Goal: Task Accomplishment & Management: Use online tool/utility

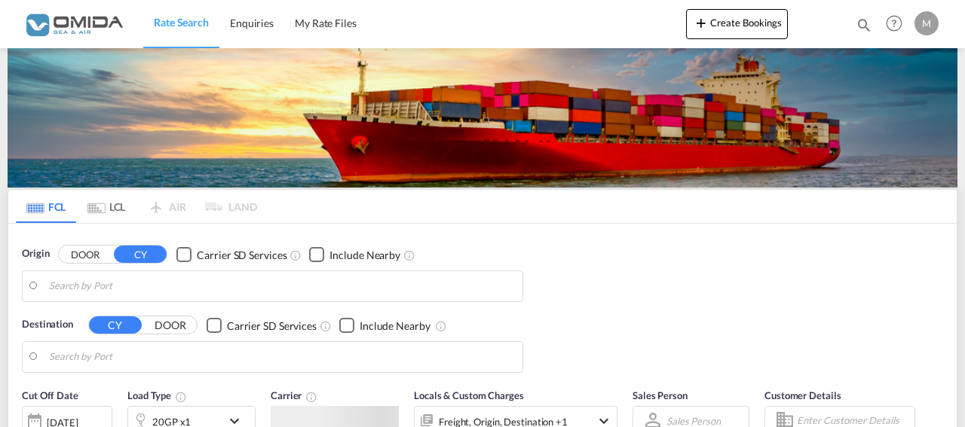
click at [461, 268] on body "Rate Search Enquiries My Rate Files Rate Search Enquiries My Rate Files" at bounding box center [482, 213] width 965 height 427
type input "[GEOGRAPHIC_DATA], PLGDY"
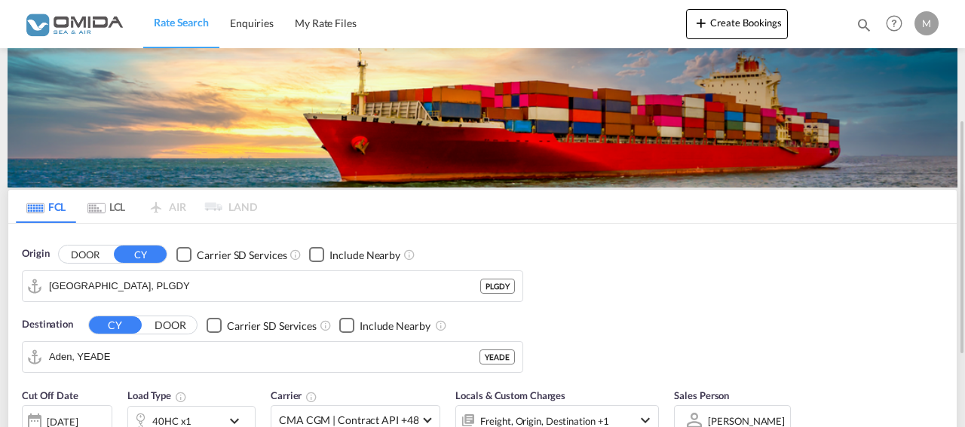
scroll to position [77, 0]
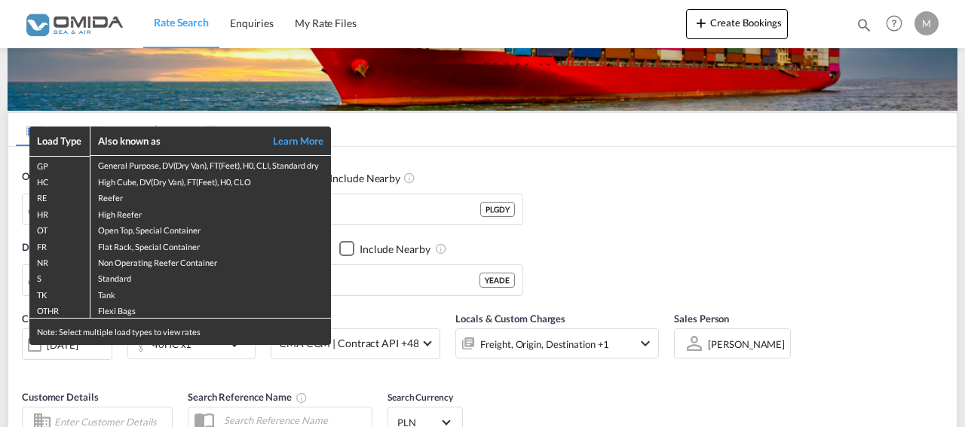
click at [429, 277] on div "Load Type Also known as Learn More GP General Purpose, DV(Dry Van), FT(Feet), H…" at bounding box center [482, 213] width 965 height 427
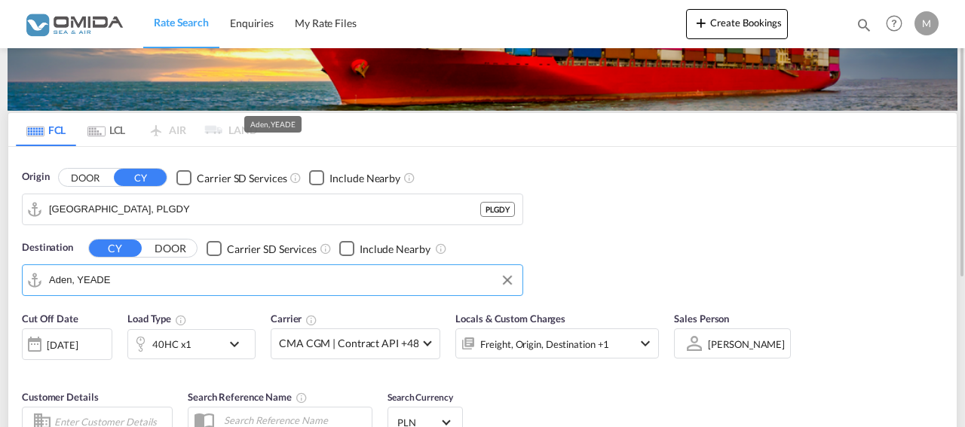
drag, startPoint x: 120, startPoint y: 274, endPoint x: 22, endPoint y: 270, distance: 98.1
click at [49, 270] on input "Aden, YEADE" at bounding box center [282, 280] width 466 height 23
drag, startPoint x: 127, startPoint y: 278, endPoint x: 17, endPoint y: 269, distance: 110.4
click at [49, 269] on input "Aden, YEADE" at bounding box center [282, 280] width 466 height 23
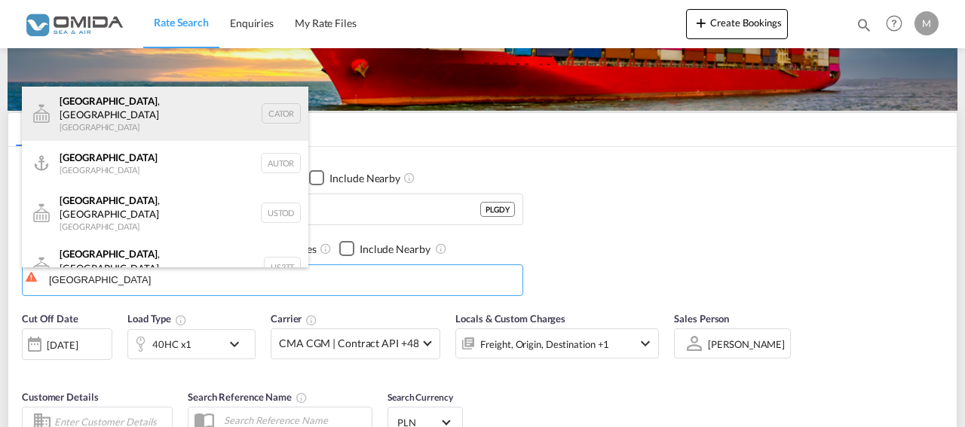
click at [160, 118] on div "[GEOGRAPHIC_DATA] , ON [GEOGRAPHIC_DATA] CATOR" at bounding box center [165, 114] width 286 height 54
type input "[GEOGRAPHIC_DATA], [GEOGRAPHIC_DATA], CATOR"
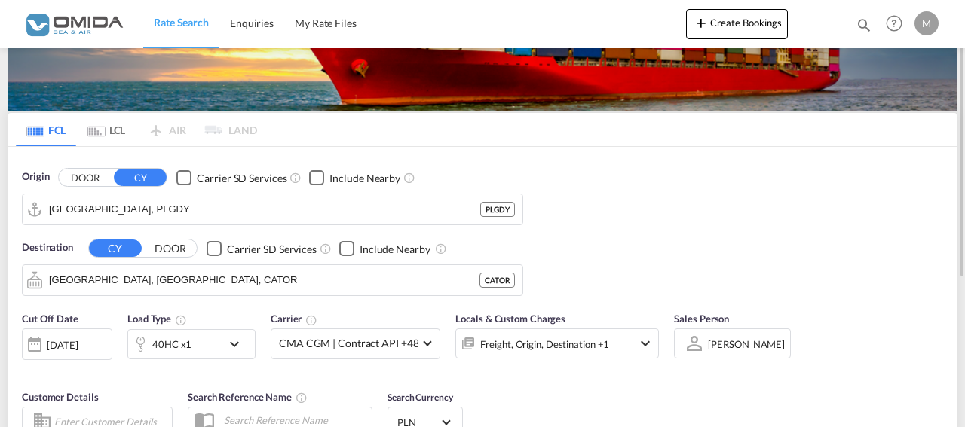
click at [234, 340] on md-icon "icon-chevron-down" at bounding box center [238, 344] width 26 height 18
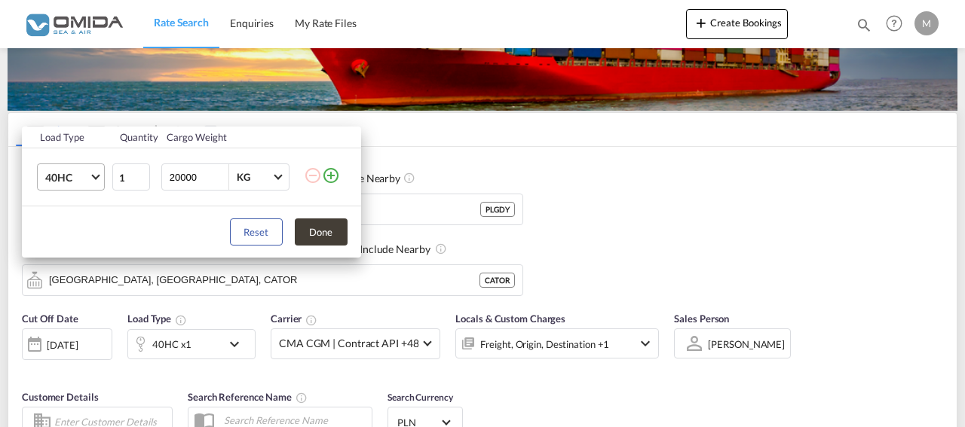
click at [97, 176] on span "Choose: \a40HC" at bounding box center [95, 176] width 8 height 8
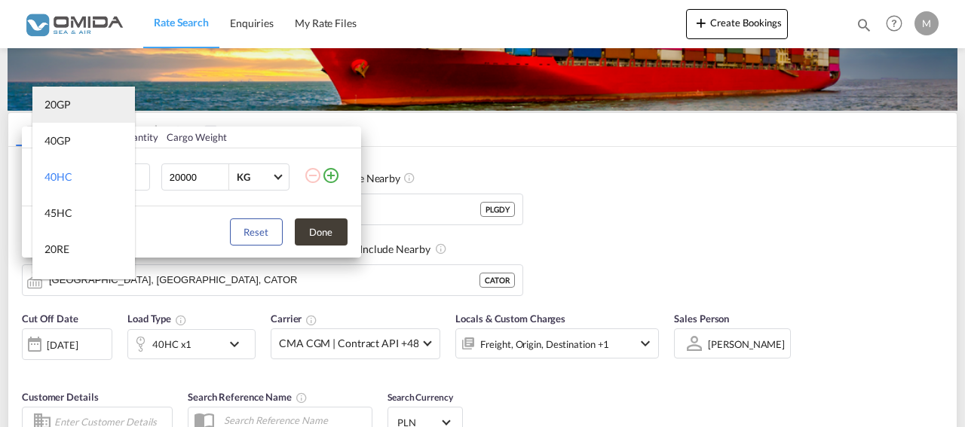
click at [94, 105] on md-option "20GP" at bounding box center [83, 105] width 103 height 36
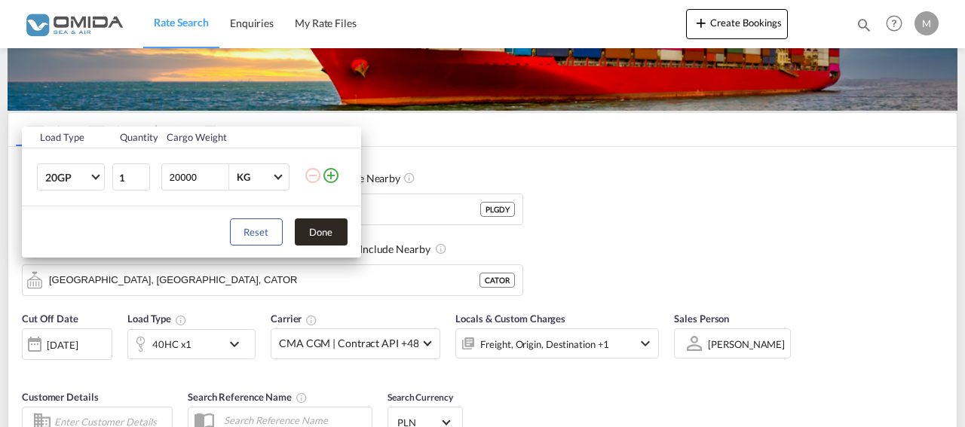
click at [319, 226] on button "Done" at bounding box center [321, 232] width 53 height 27
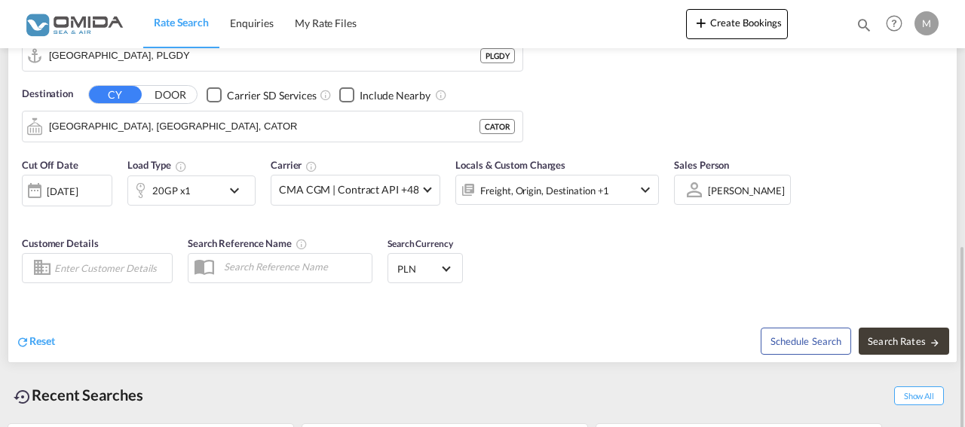
scroll to position [308, 0]
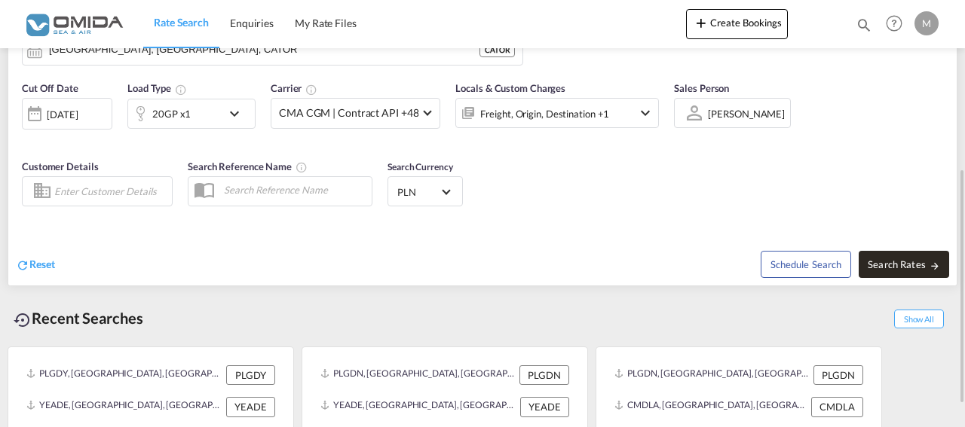
click at [922, 265] on span "Search Rates" at bounding box center [904, 265] width 72 height 12
type input "PLGDY to CATOR / [DATE]"
